Goal: Navigation & Orientation: Find specific page/section

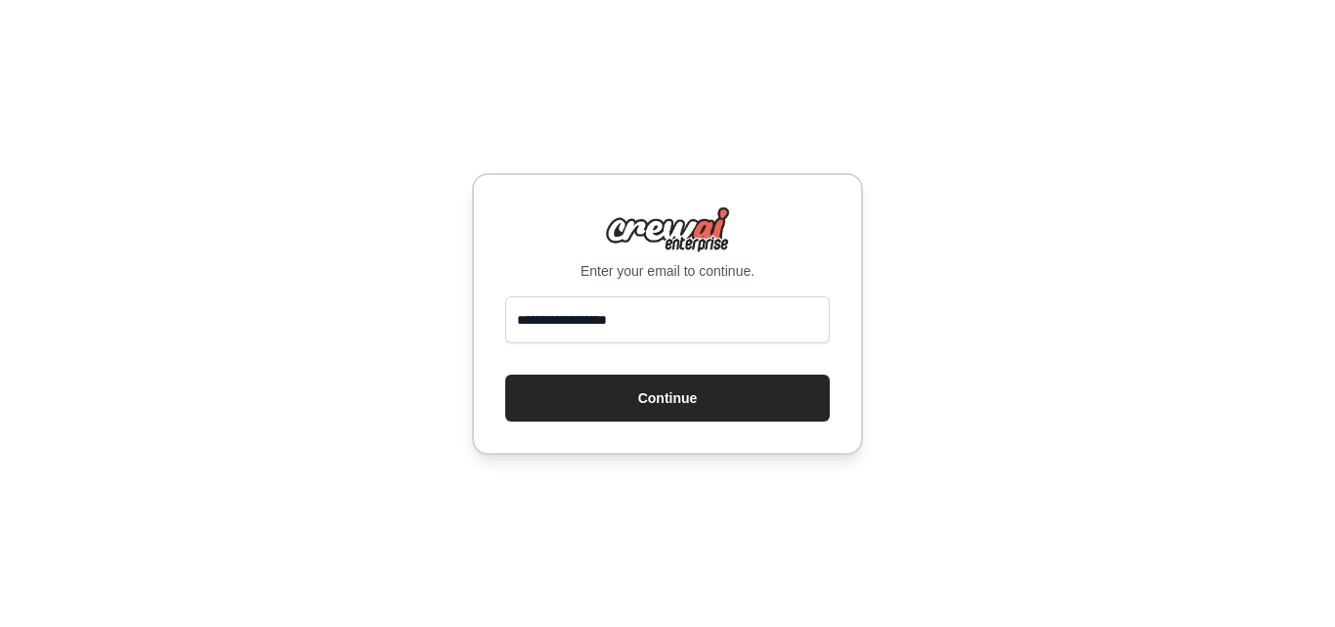
click at [688, 399] on button "Continue" at bounding box center [667, 397] width 324 height 47
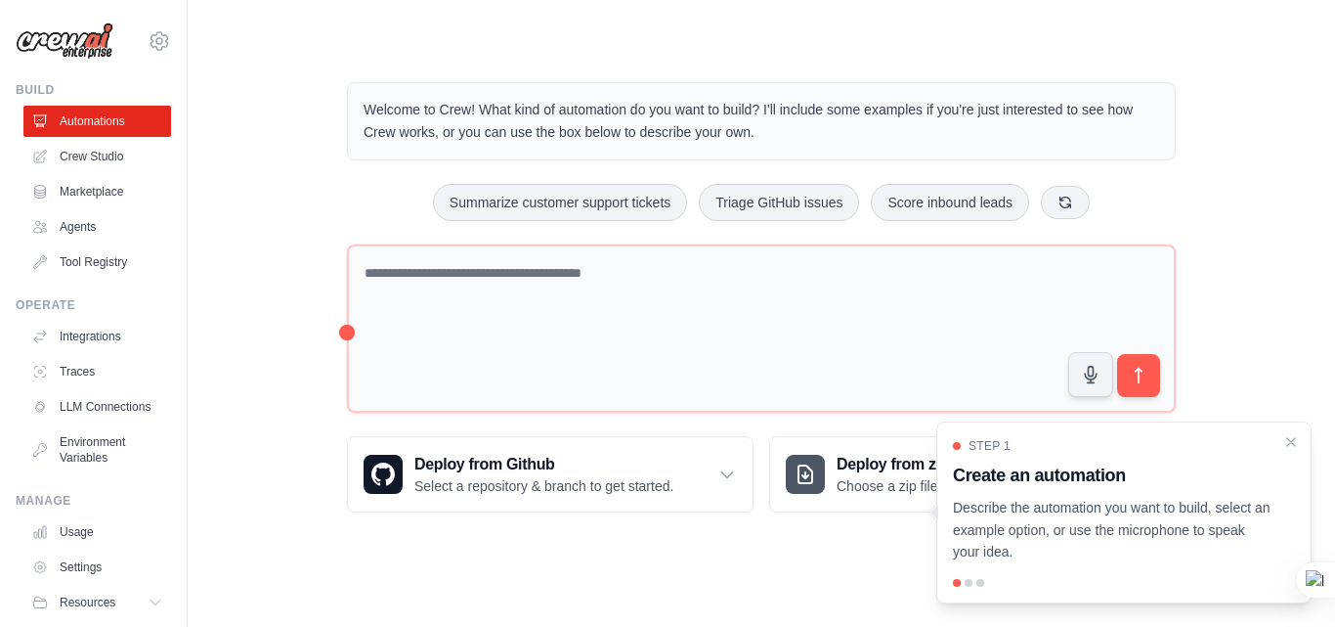
scroll to position [75, 0]
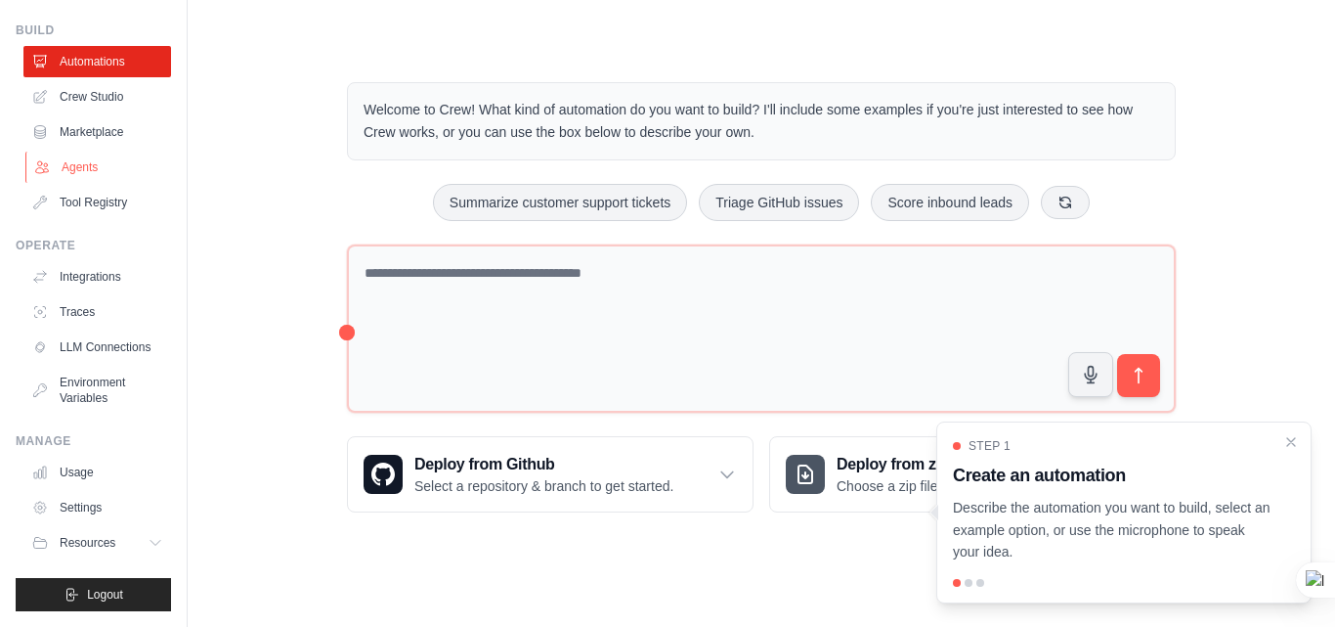
click at [108, 151] on link "Agents" at bounding box center [99, 166] width 148 height 31
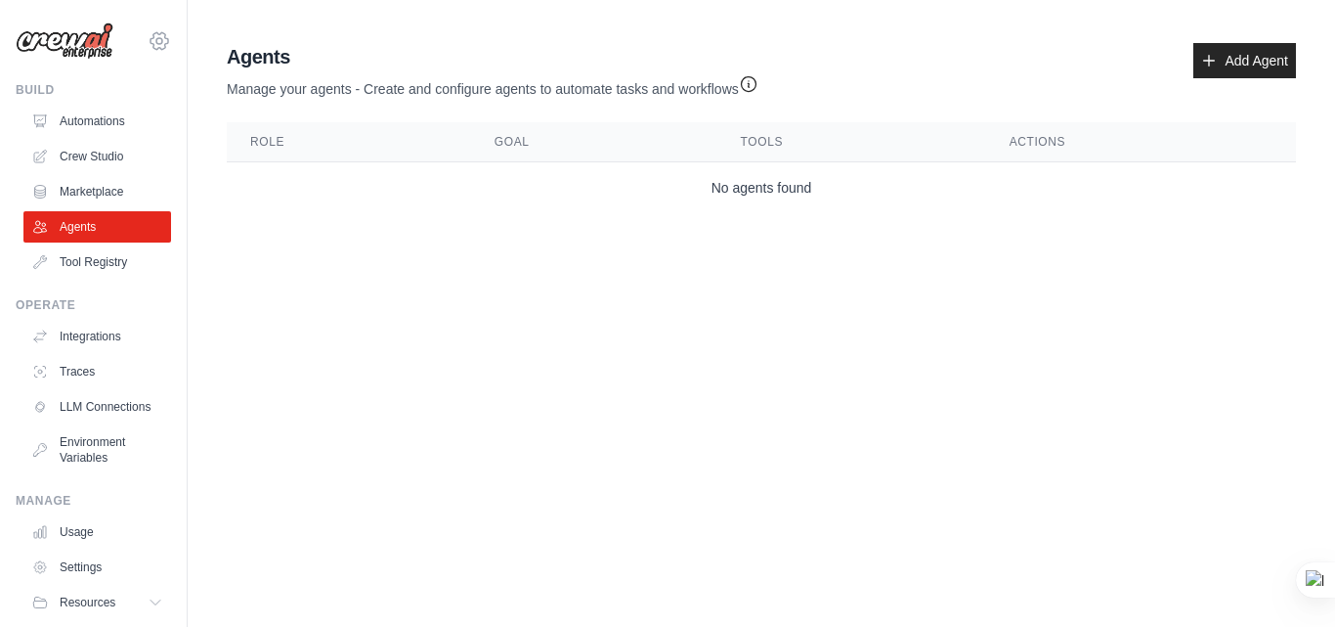
click at [148, 39] on icon at bounding box center [159, 40] width 23 height 23
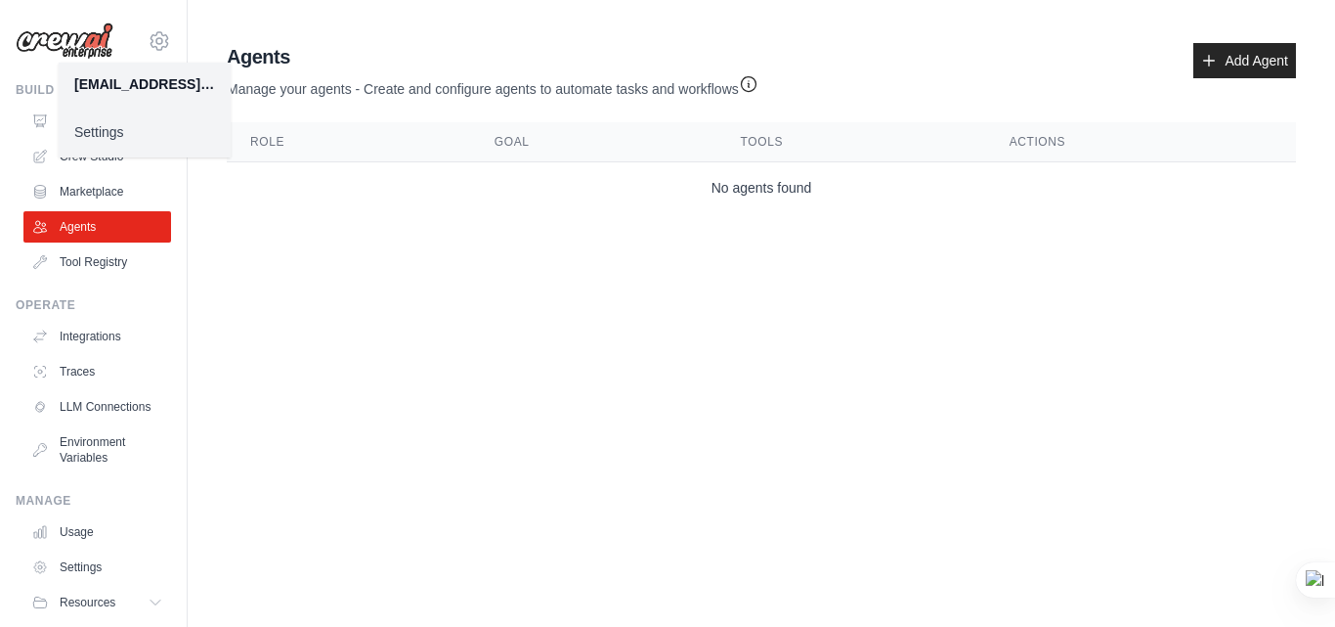
click at [214, 283] on body "[EMAIL_ADDRESS][DOMAIN_NAME] Settings Build Automations Crew Studio" at bounding box center [667, 313] width 1335 height 627
